Goal: Communication & Community: Answer question/provide support

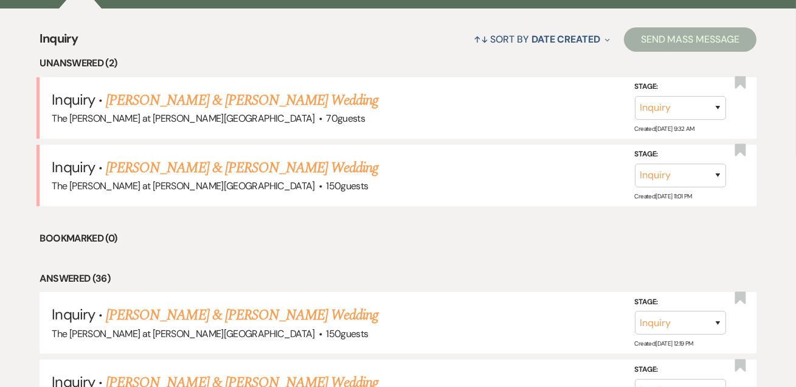
scroll to position [516, 0]
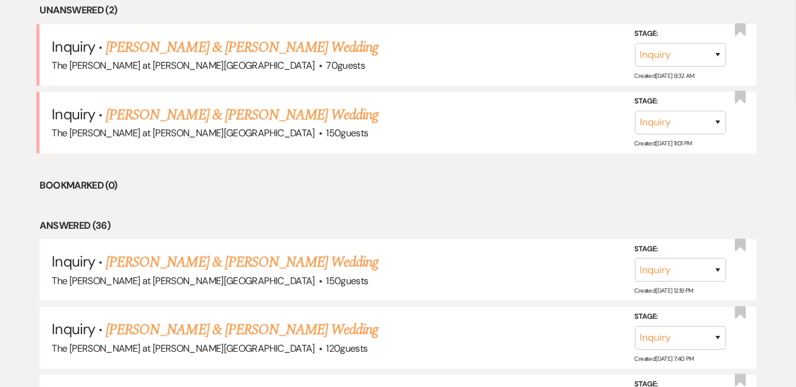
click at [187, 104] on link "[PERSON_NAME] & [PERSON_NAME] Wedding" at bounding box center [242, 115] width 272 height 22
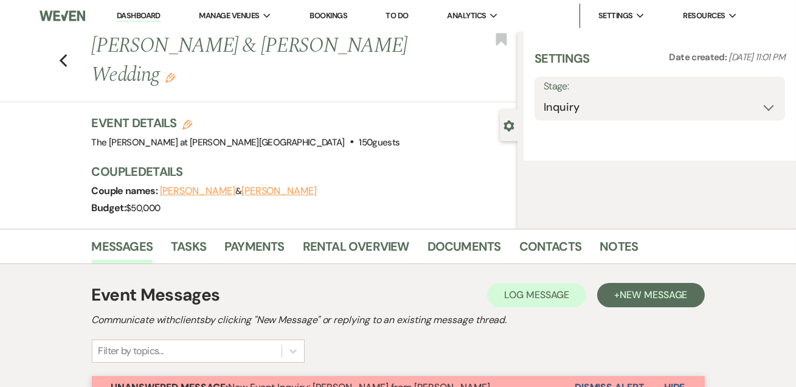
select select "17"
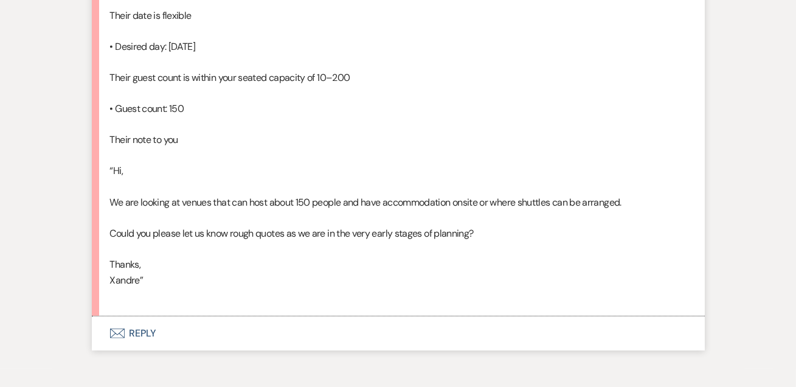
scroll to position [1105, 0]
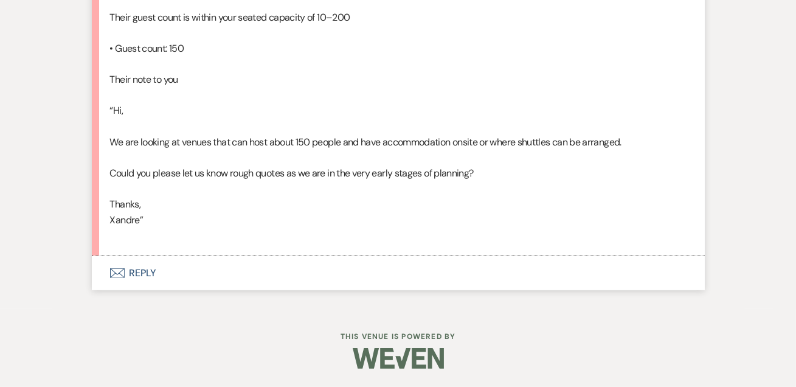
click at [148, 290] on button "Envelope Reply" at bounding box center [398, 273] width 613 height 34
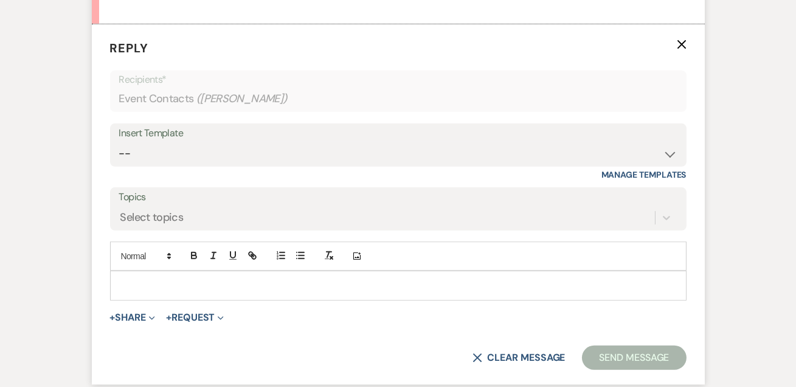
scroll to position [1338, 0]
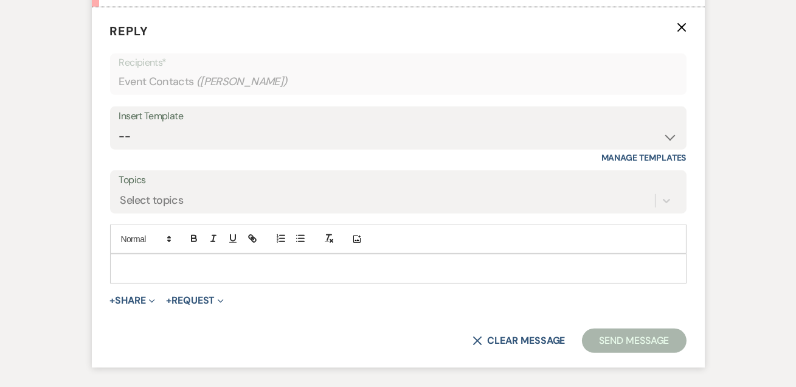
click at [184, 125] on div "Insert Template" at bounding box center [398, 117] width 558 height 18
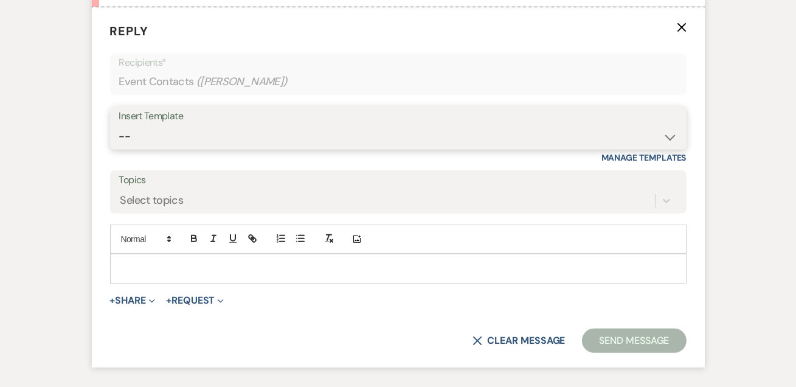
click at [204, 148] on select "-- Weven Planning Portal Introduction (Booked Events) Tour Request Response Fol…" at bounding box center [398, 137] width 558 height 24
select select "4367"
click at [119, 148] on select "-- Weven Planning Portal Introduction (Booked Events) Tour Request Response Fol…" at bounding box center [398, 137] width 558 height 24
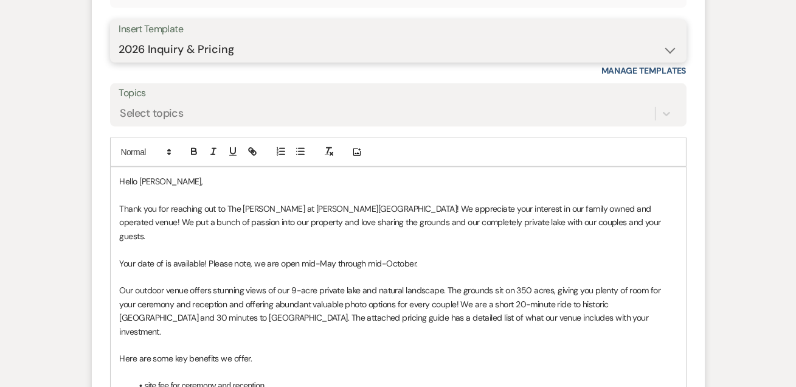
scroll to position [1559, 0]
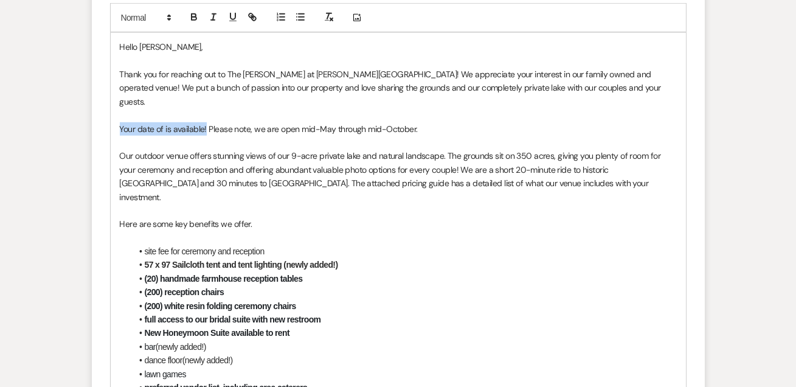
drag, startPoint x: 206, startPoint y: 173, endPoint x: 119, endPoint y: 179, distance: 87.2
click at [120, 134] on span "Your date of is available! Please note, we are open mid-May through mid-October." at bounding box center [269, 128] width 298 height 11
drag, startPoint x: 314, startPoint y: 210, endPoint x: 350, endPoint y: 207, distance: 36.6
click at [314, 204] on p "Our outdoor venue offers stunning views of our 9-acre private lake and natural …" at bounding box center [398, 176] width 557 height 55
click at [486, 149] on p at bounding box center [398, 142] width 557 height 13
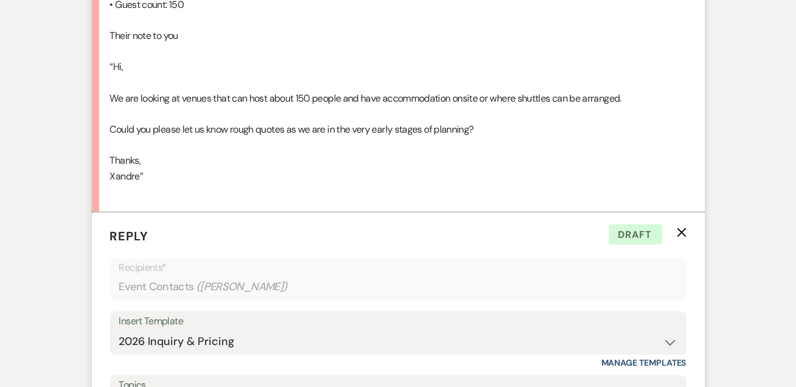
scroll to position [1116, 0]
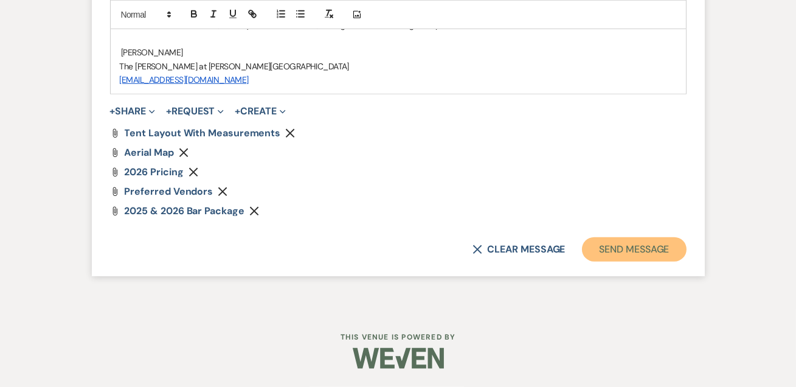
click at [624, 250] on button "Send Message" at bounding box center [634, 249] width 104 height 24
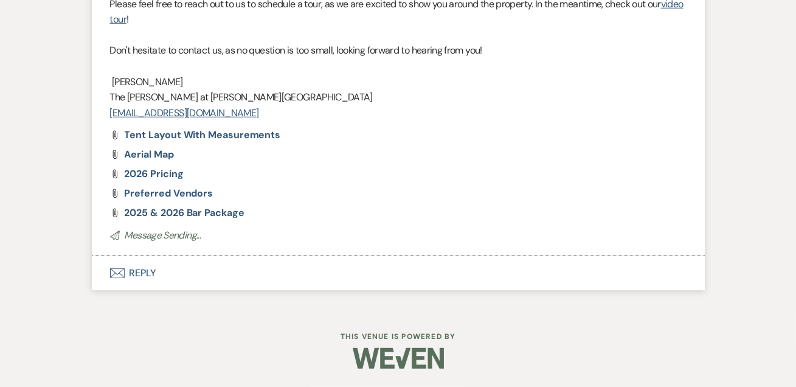
scroll to position [2012, 0]
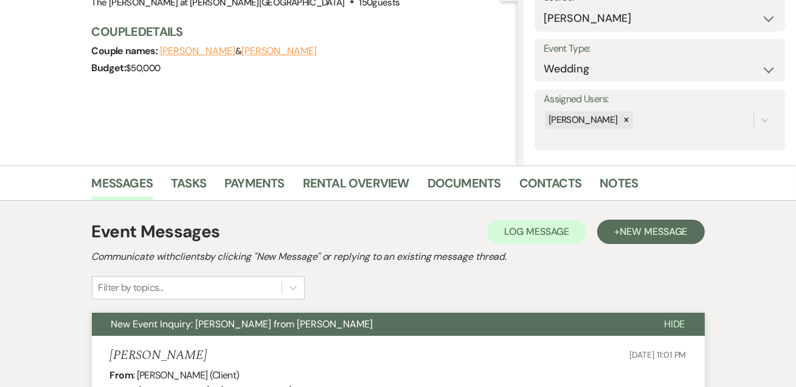
scroll to position [0, 0]
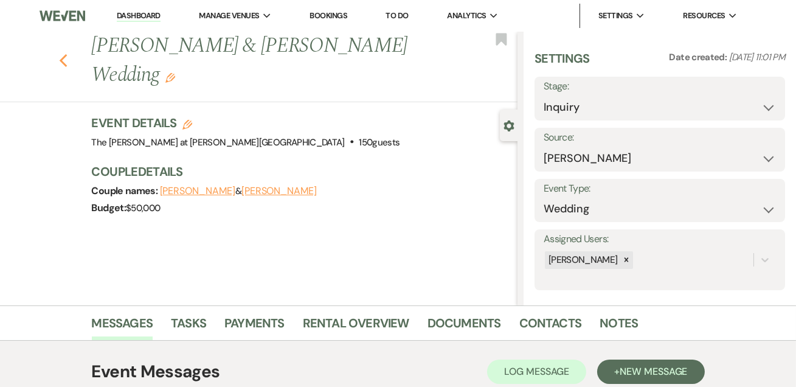
click at [68, 60] on icon "Previous" at bounding box center [63, 61] width 9 height 15
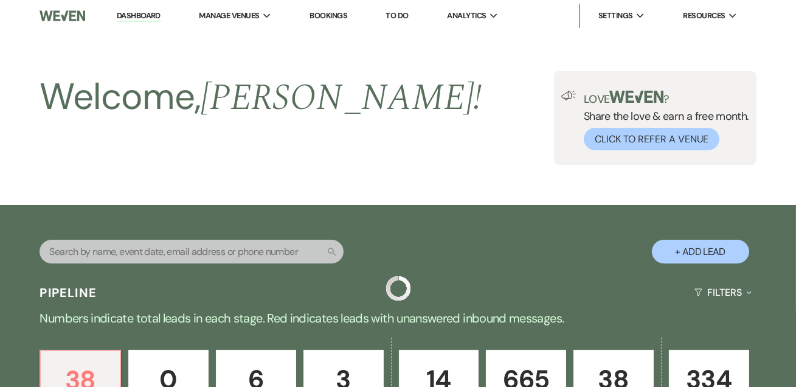
scroll to position [516, 0]
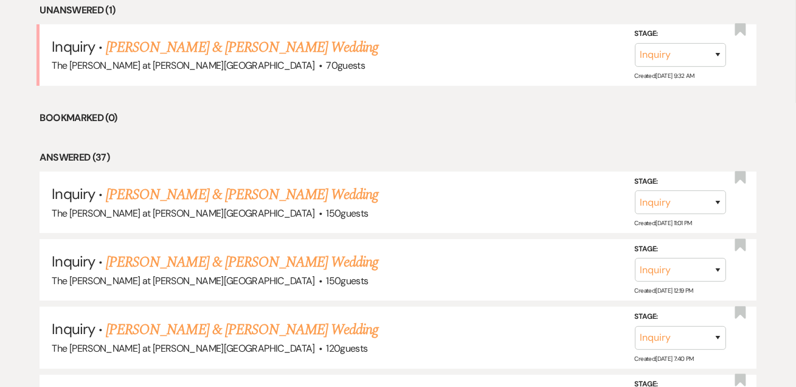
drag, startPoint x: 202, startPoint y: 47, endPoint x: 209, endPoint y: 49, distance: 7.4
click at [202, 47] on link "[PERSON_NAME] & [PERSON_NAME] Wedding" at bounding box center [242, 47] width 272 height 22
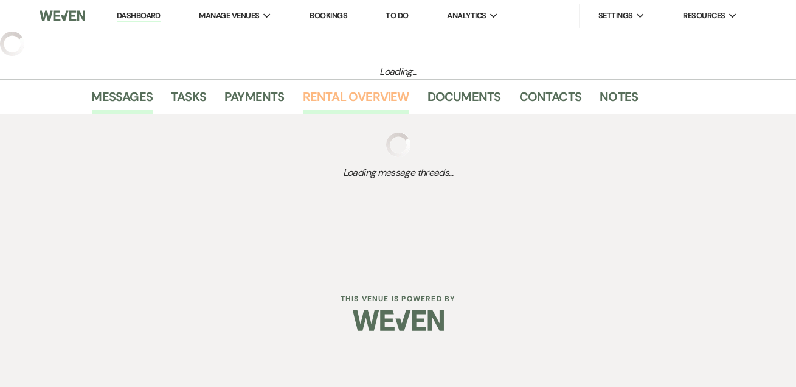
select select "17"
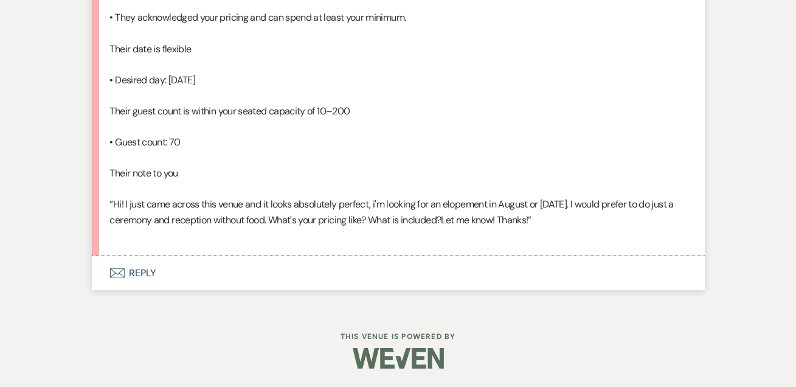
scroll to position [1040, 0]
click at [143, 271] on button "Envelope Reply" at bounding box center [398, 273] width 613 height 34
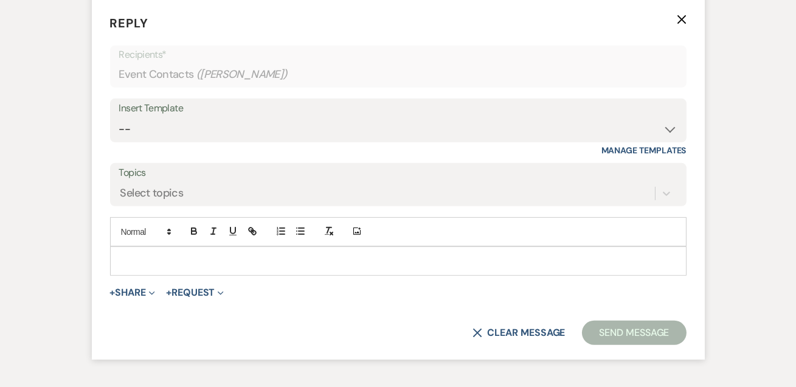
scroll to position [1283, 0]
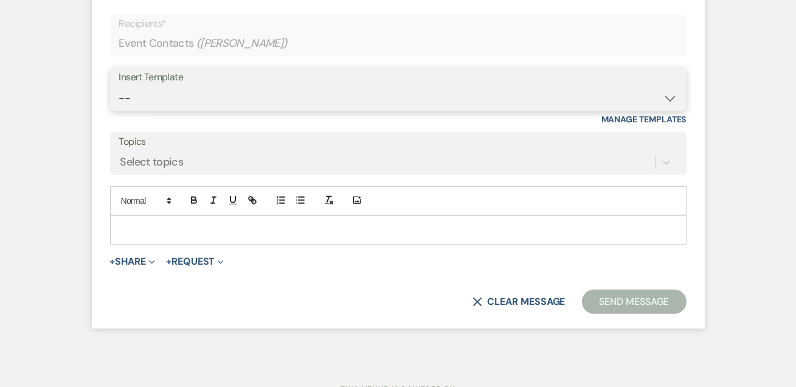
click at [150, 110] on select "-- Weven Planning Portal Introduction (Booked Events) Tour Request Response Fol…" at bounding box center [398, 98] width 558 height 24
select select "4367"
click at [119, 110] on select "-- Weven Planning Portal Introduction (Booked Events) Tour Request Response Fol…" at bounding box center [398, 98] width 558 height 24
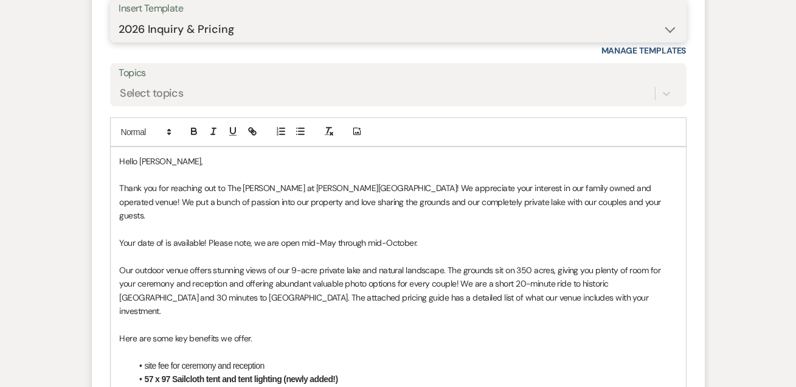
scroll to position [1430, 0]
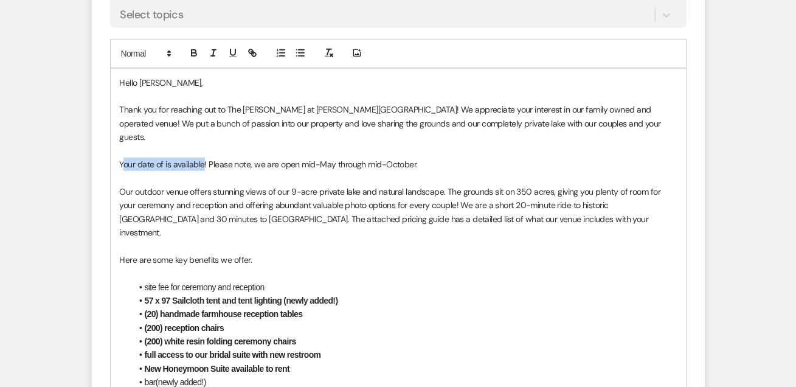
drag, startPoint x: 204, startPoint y: 193, endPoint x: 123, endPoint y: 194, distance: 80.9
click at [123, 170] on span "Your date of is available! Please note, we are open mid-May through mid-October." at bounding box center [269, 164] width 298 height 11
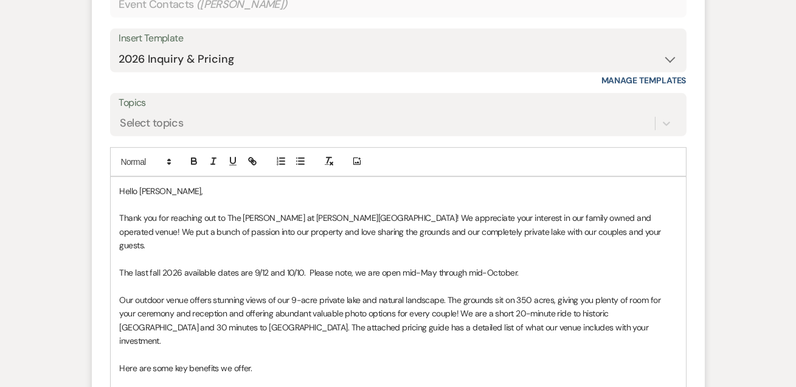
scroll to position [1283, 0]
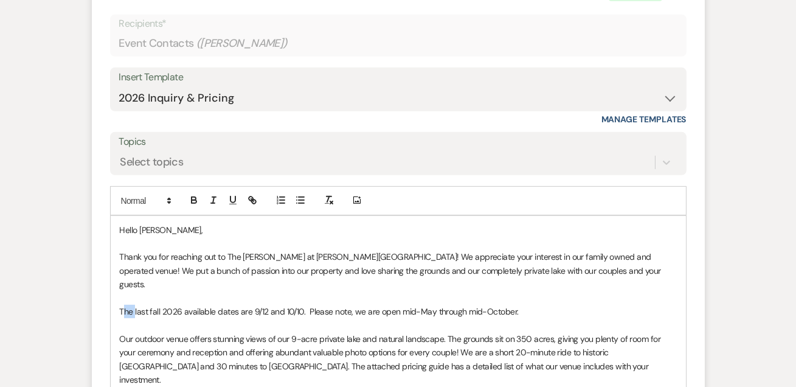
drag, startPoint x: 122, startPoint y: 341, endPoint x: 135, endPoint y: 342, distance: 12.8
click at [135, 317] on span "The last fall 2026 available dates are 9/12 and 10/10. Please note, we are open…" at bounding box center [319, 311] width 399 height 11
drag, startPoint x: 302, startPoint y: 342, endPoint x: 313, endPoint y: 345, distance: 11.2
click at [302, 317] on span "The last fall 2026 available dates are 9/12 and 10/10. Please note, we are open…" at bounding box center [319, 311] width 399 height 11
click at [307, 317] on span "The last fall 2026 available dates are 9/12 and 10/10. as of now, all August da…" at bounding box center [384, 311] width 528 height 11
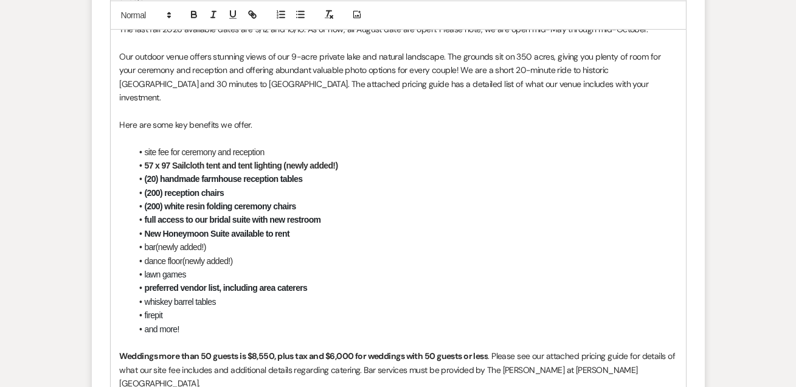
scroll to position [1504, 0]
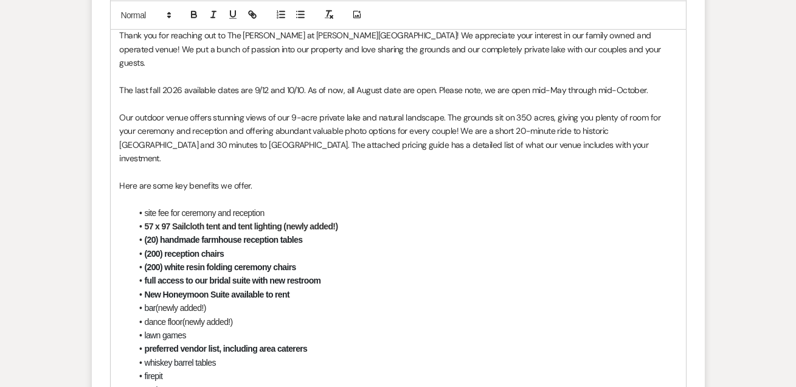
click at [395, 95] on span "The last fall 2026 available dates are 9/12 and 10/10. As of now, all August da…" at bounding box center [384, 90] width 528 height 11
click at [423, 157] on span "Our outdoor venue offers stunning views of our 9-acre private lake and natural …" at bounding box center [391, 138] width 543 height 52
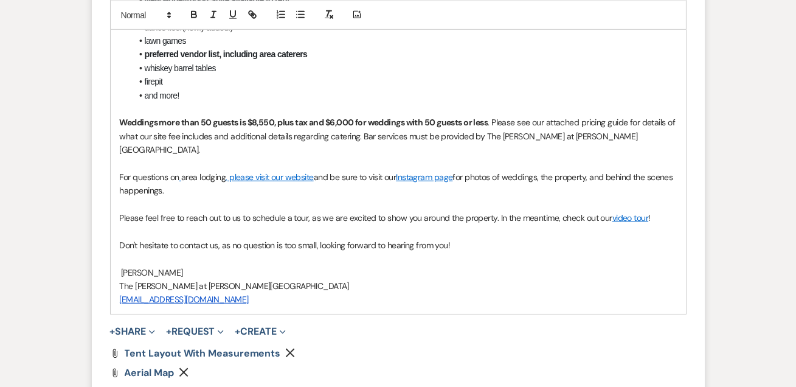
scroll to position [1946, 0]
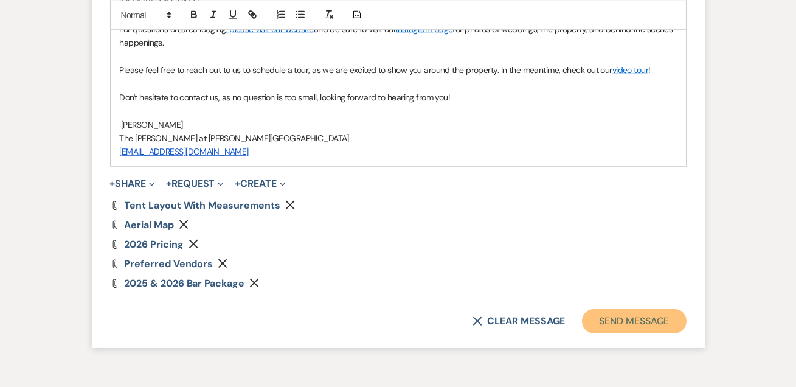
drag, startPoint x: 606, startPoint y: 323, endPoint x: 608, endPoint y: 287, distance: 36.0
click at [606, 322] on button "Send Message" at bounding box center [634, 321] width 104 height 24
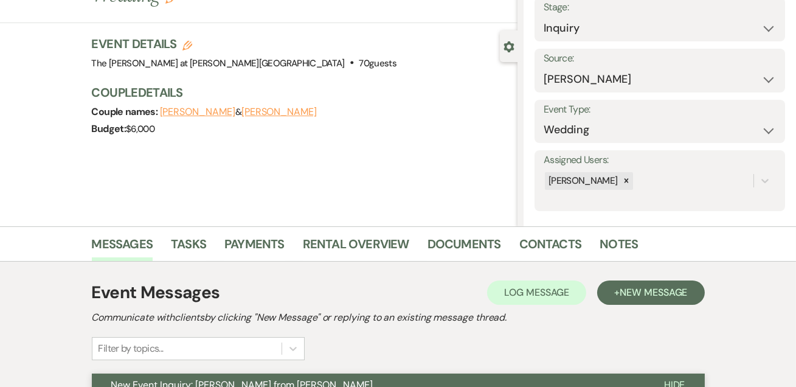
scroll to position [0, 0]
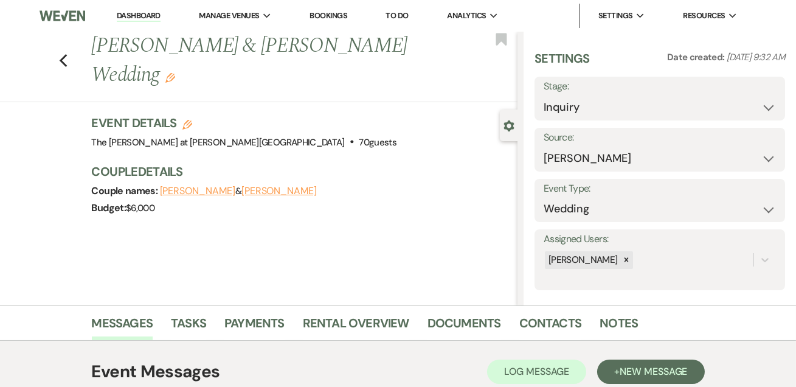
click at [135, 12] on link "Dashboard" at bounding box center [139, 16] width 44 height 12
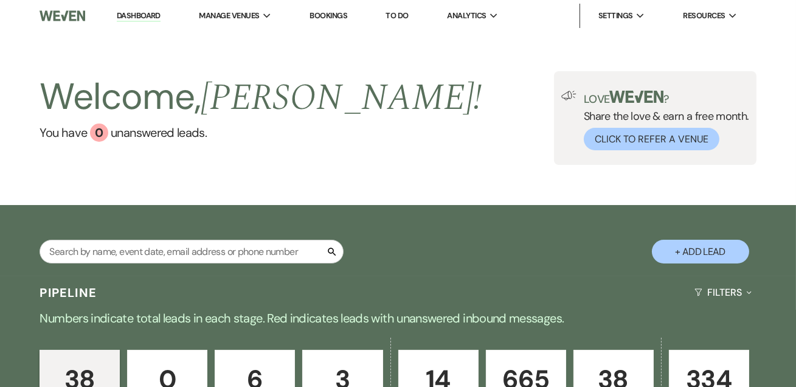
click at [143, 15] on link "Dashboard" at bounding box center [139, 16] width 44 height 12
